Goal: Navigation & Orientation: Find specific page/section

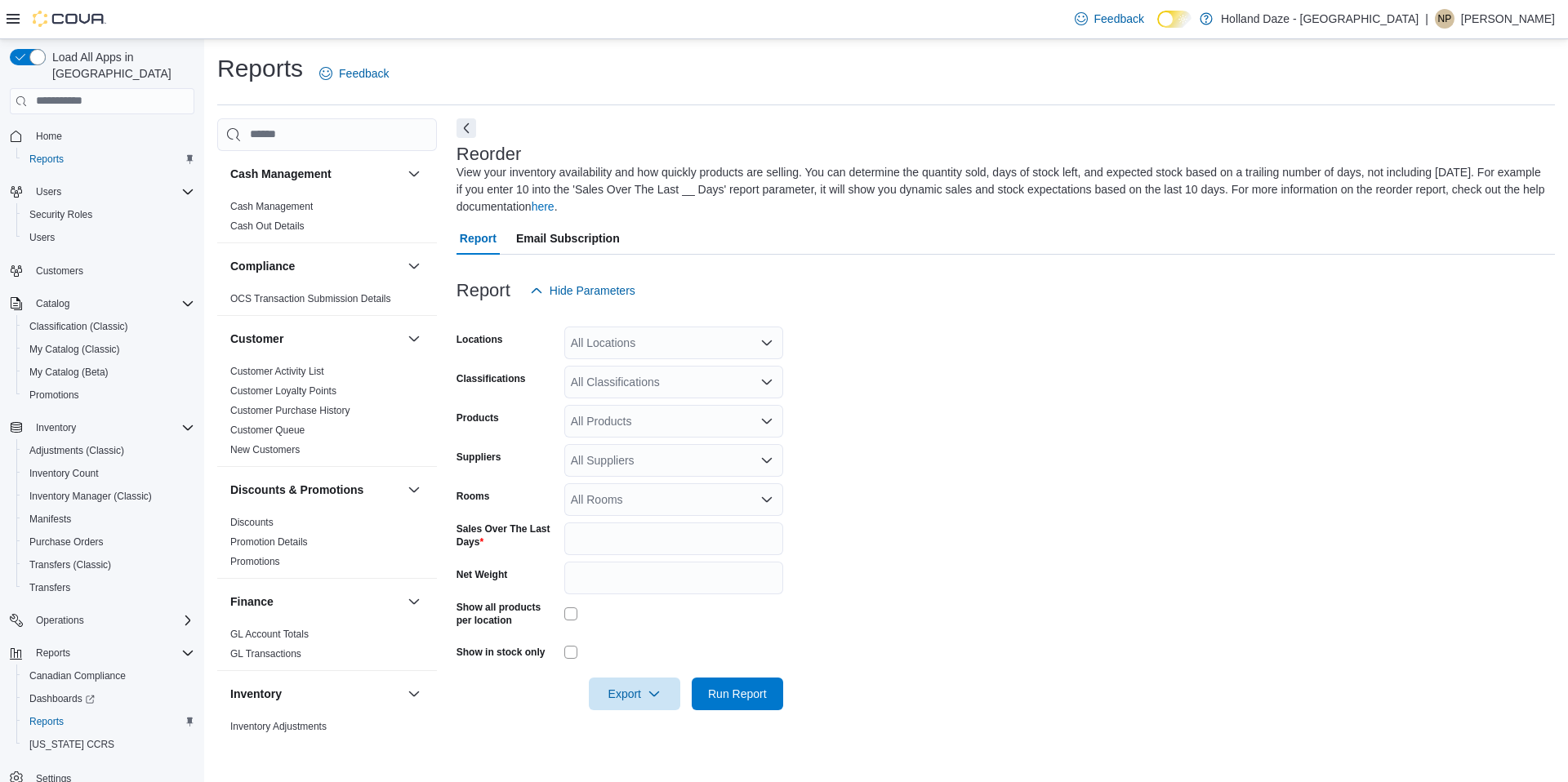
click at [26, 126] on span "Home" at bounding box center [102, 136] width 184 height 20
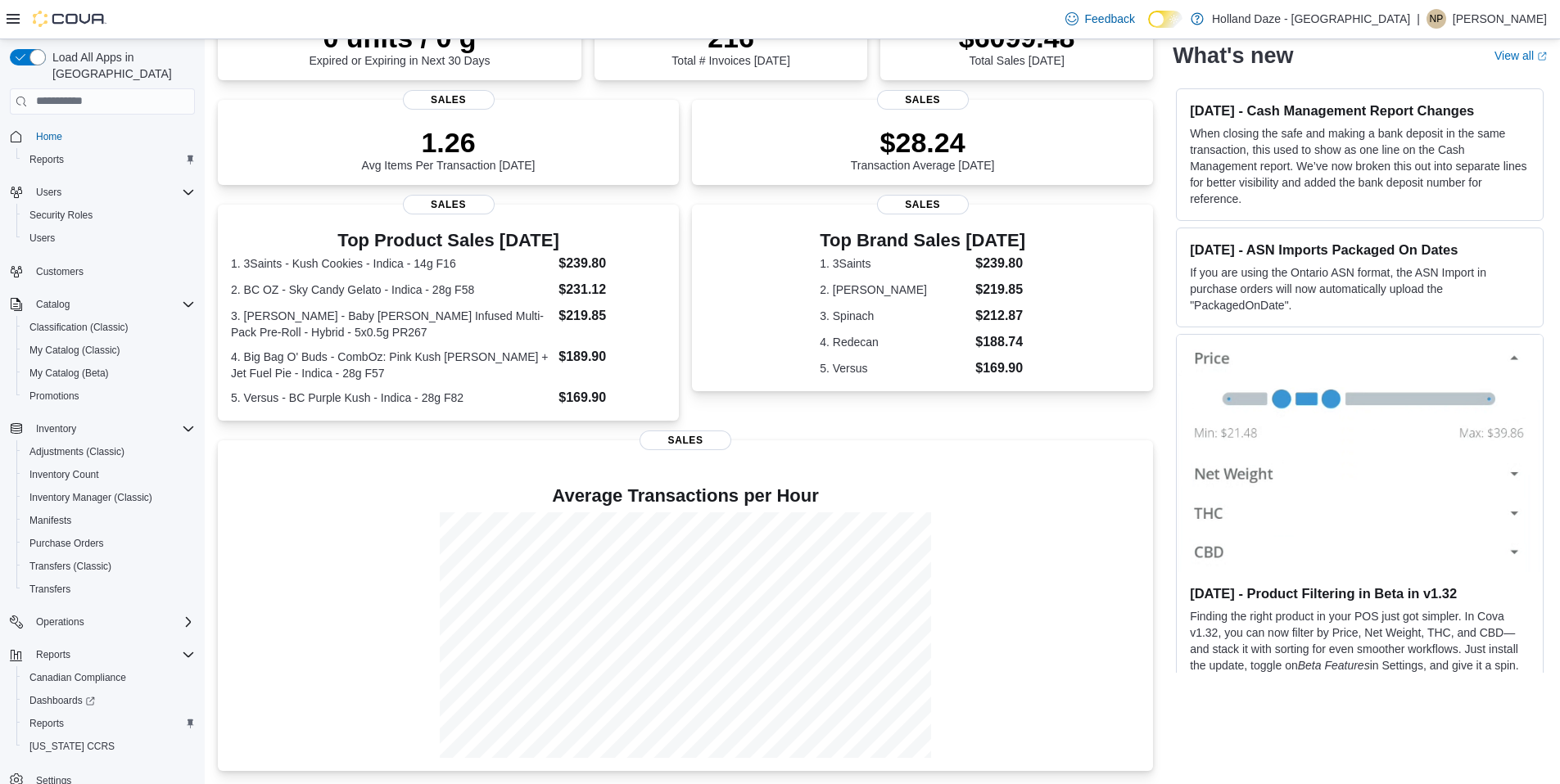
scroll to position [90, 0]
